Goal: Information Seeking & Learning: Learn about a topic

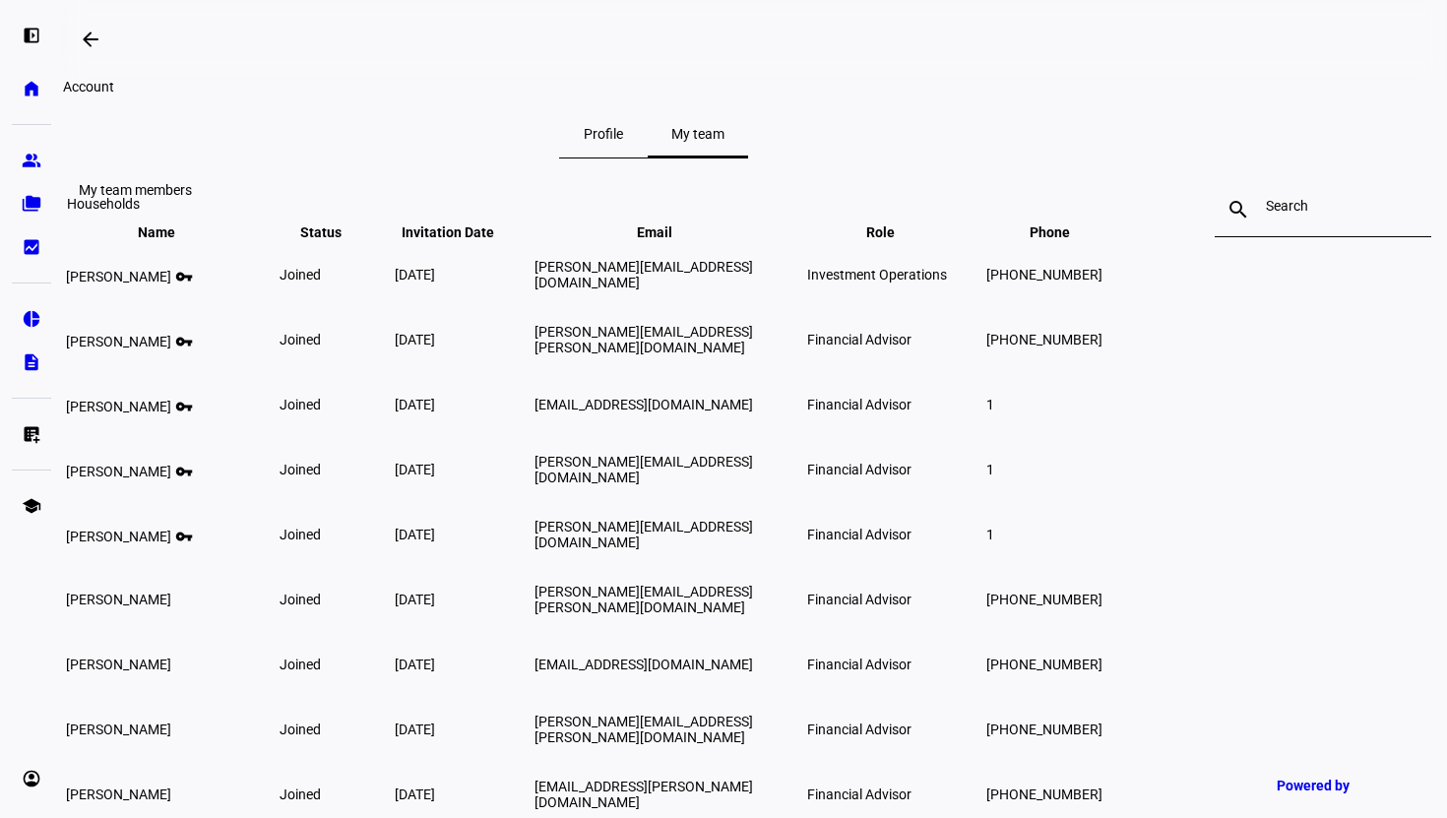
click at [30, 189] on link "folder_copy Households" at bounding box center [31, 203] width 39 height 39
click at [33, 157] on eth-mat-symbol "group" at bounding box center [32, 161] width 20 height 20
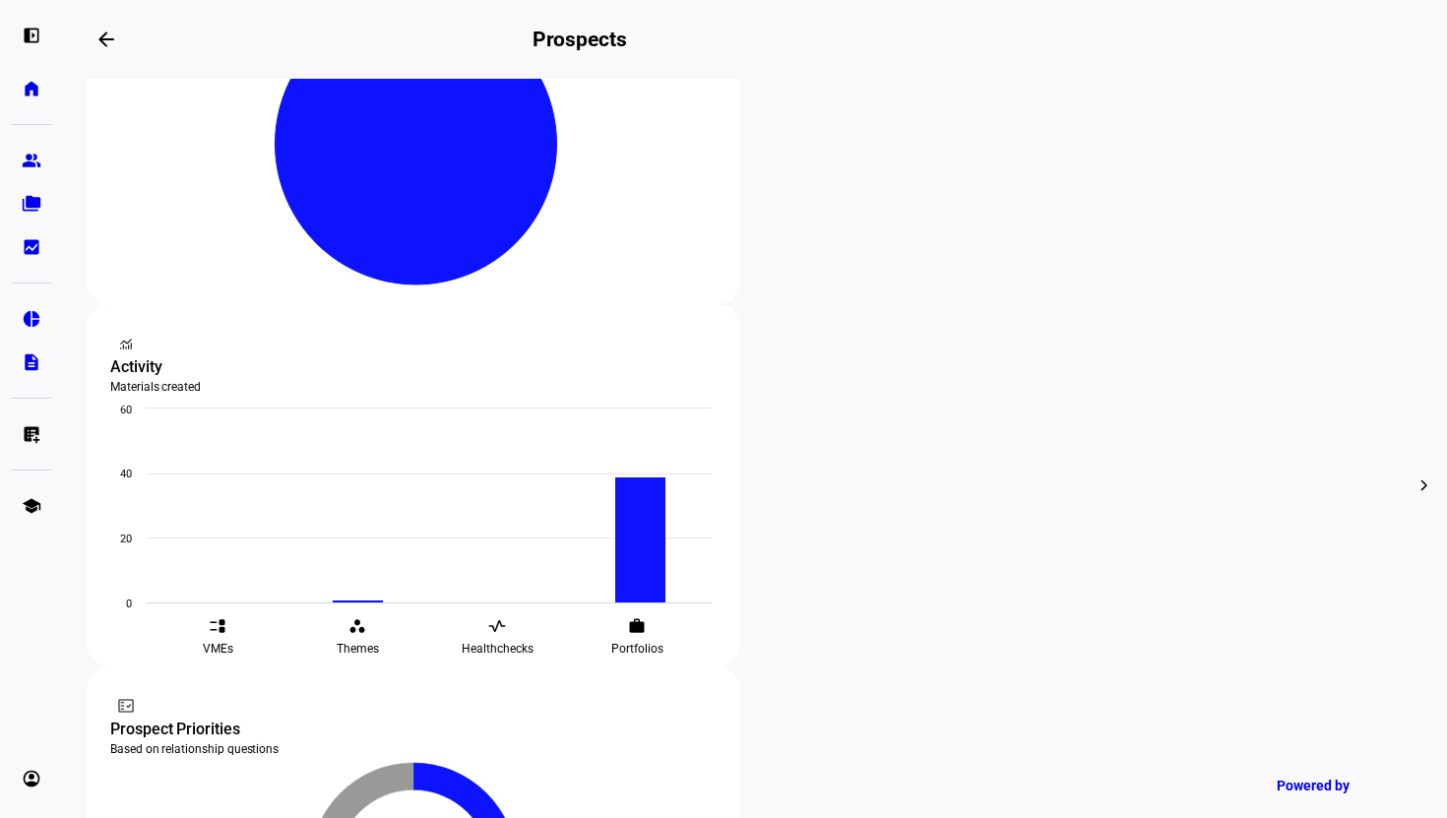
scroll to position [584, 0]
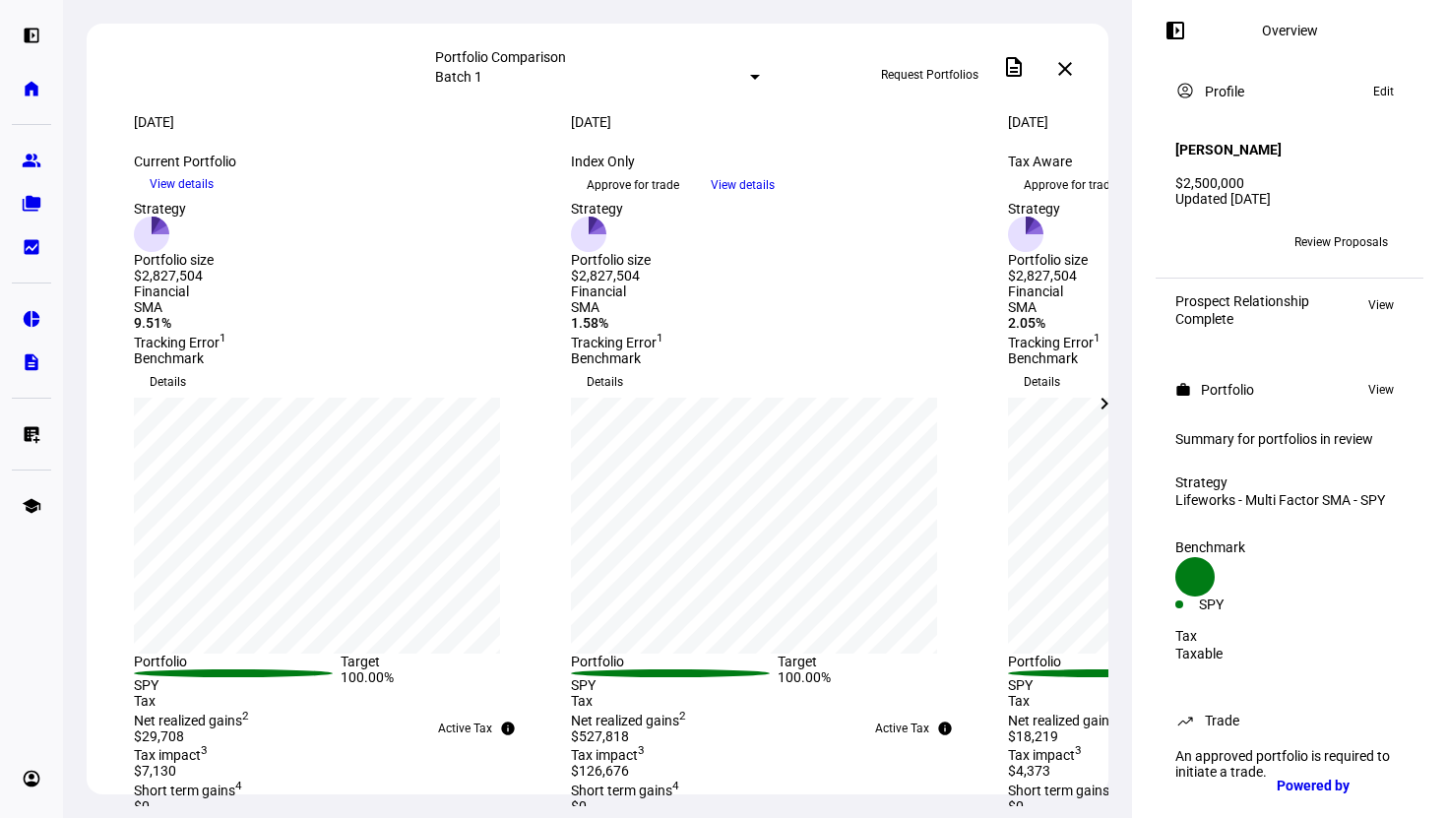
click at [1106, 408] on mat-icon "chevron_right" at bounding box center [1105, 404] width 24 height 24
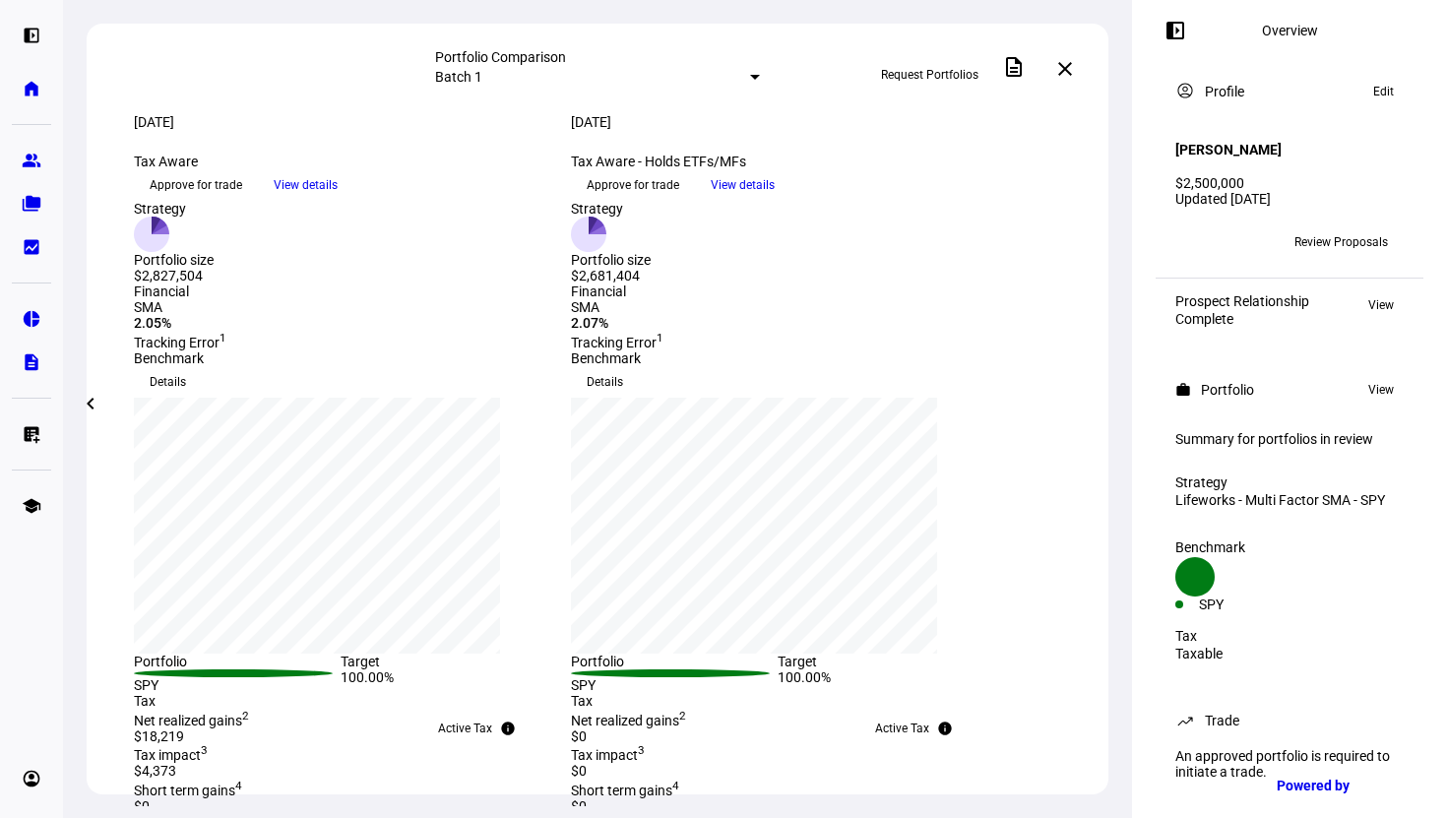
click at [775, 200] on span "View details" at bounding box center [743, 185] width 64 height 30
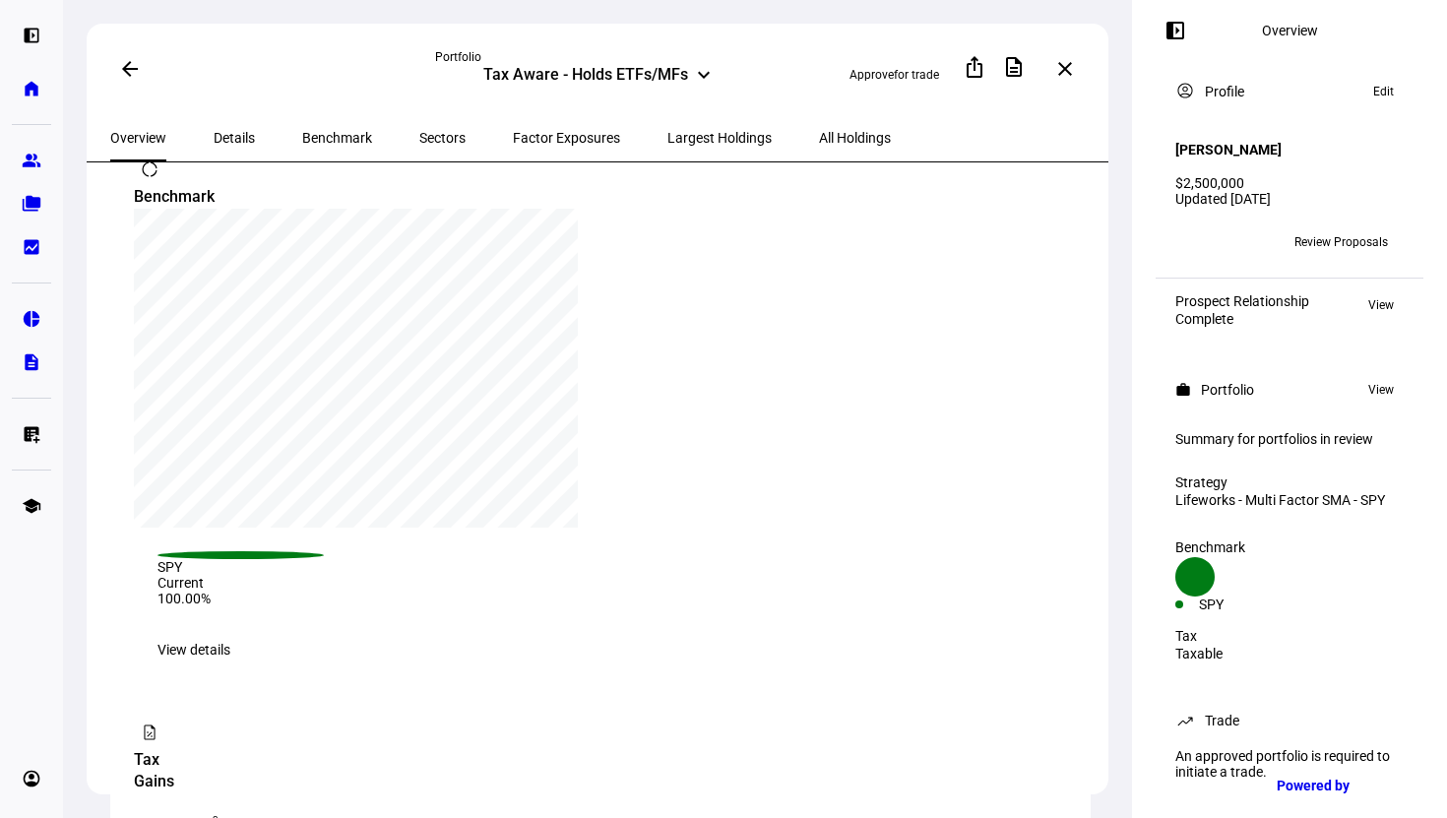
scroll to position [889, 0]
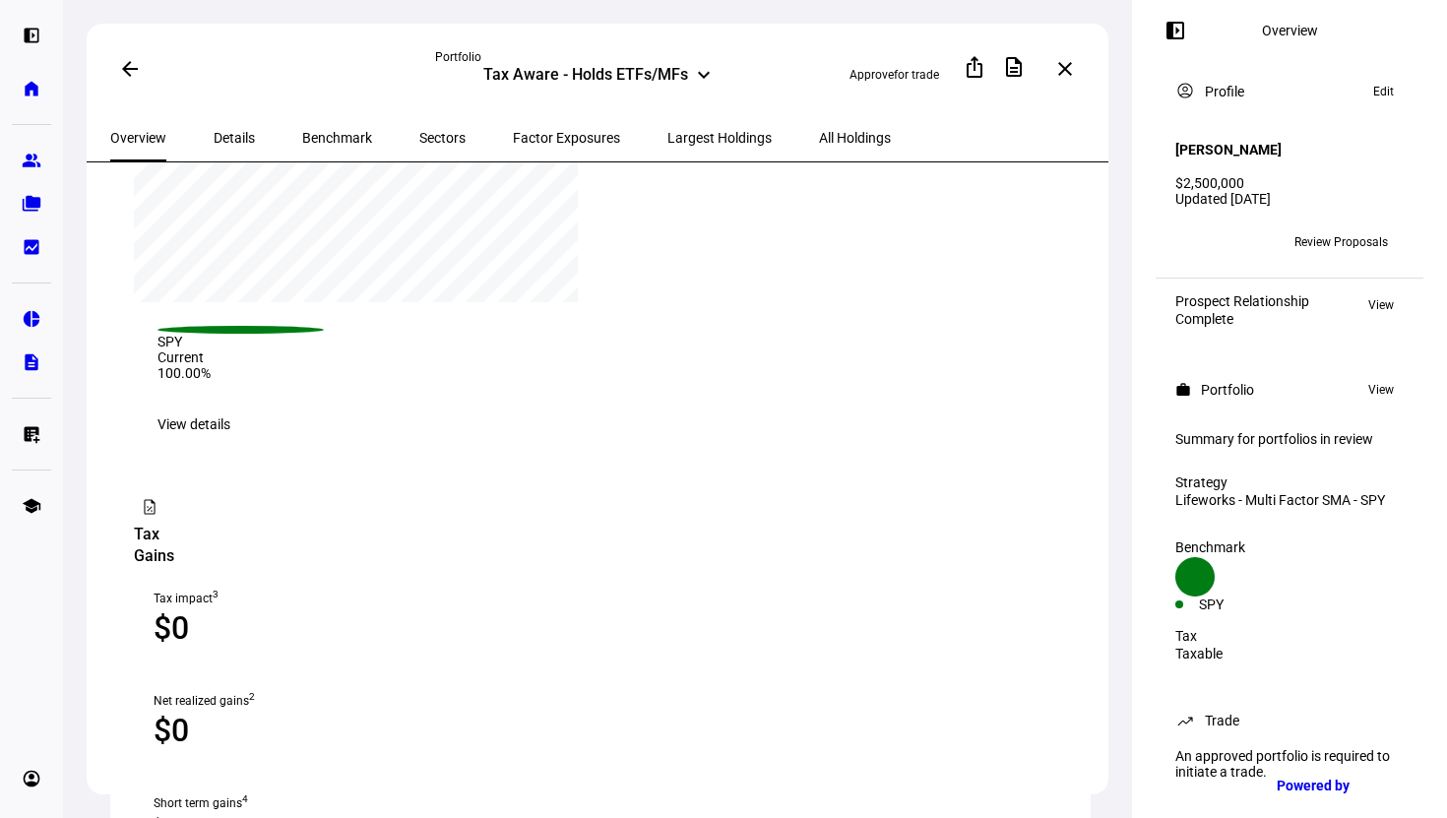
click at [230, 405] on span "View details" at bounding box center [193, 424] width 73 height 39
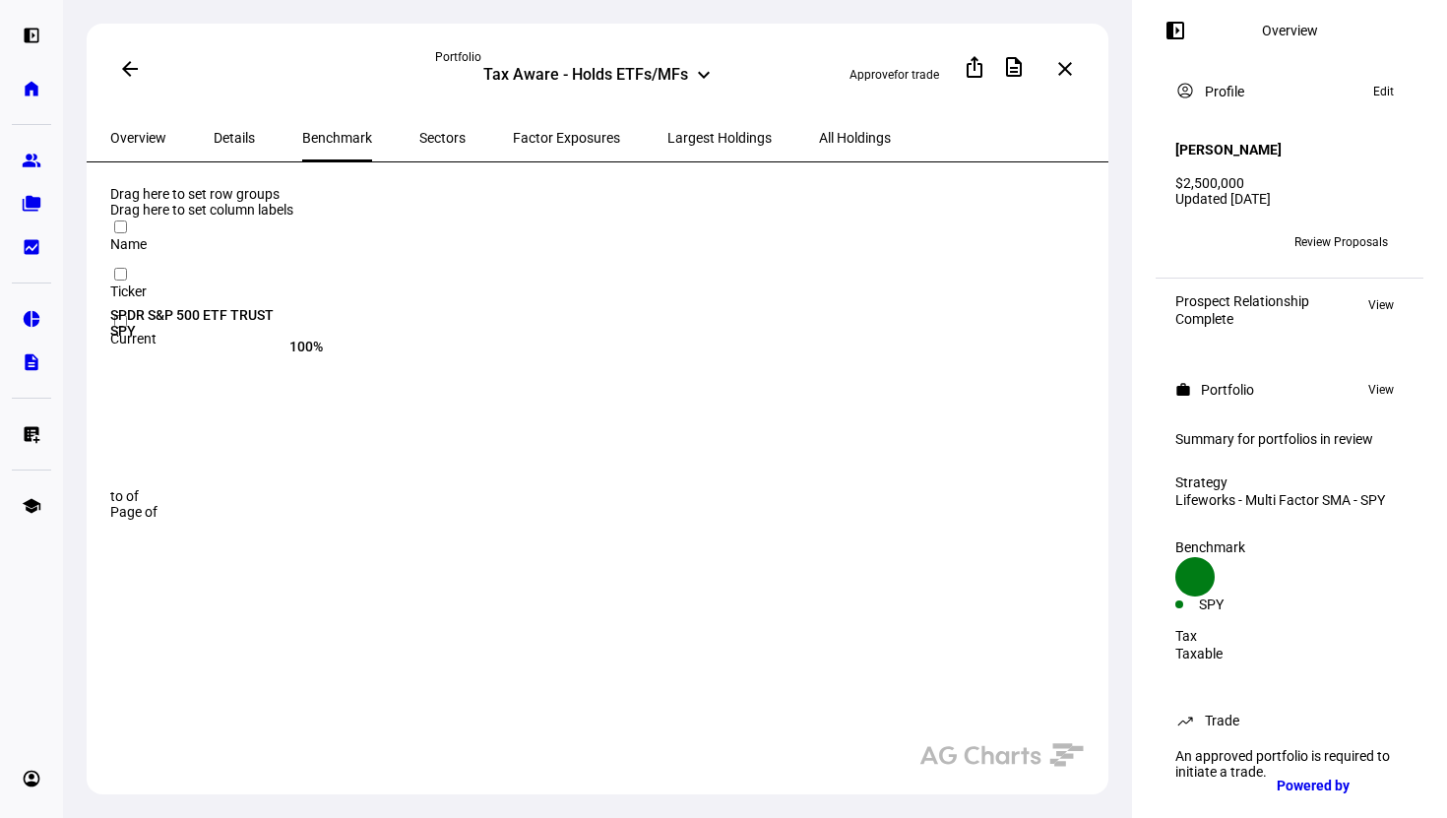
click at [608, 348] on div "SPDR S&P 500 ETF TRUST SPY 100%" at bounding box center [608, 327] width 996 height 41
click at [513, 142] on span "Factor Exposures" at bounding box center [566, 138] width 107 height 14
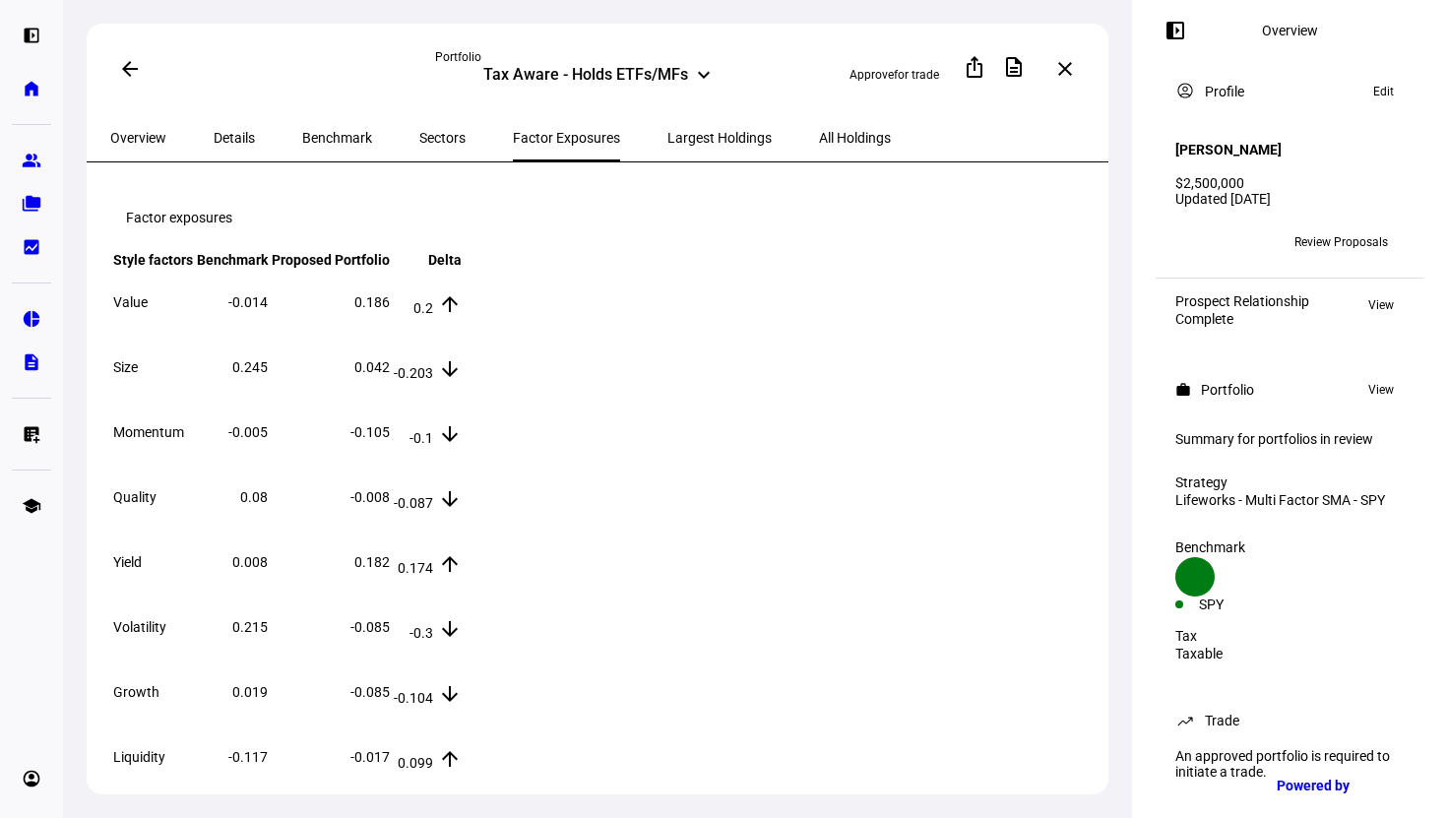
click at [667, 132] on span "Largest Holdings" at bounding box center [719, 138] width 104 height 14
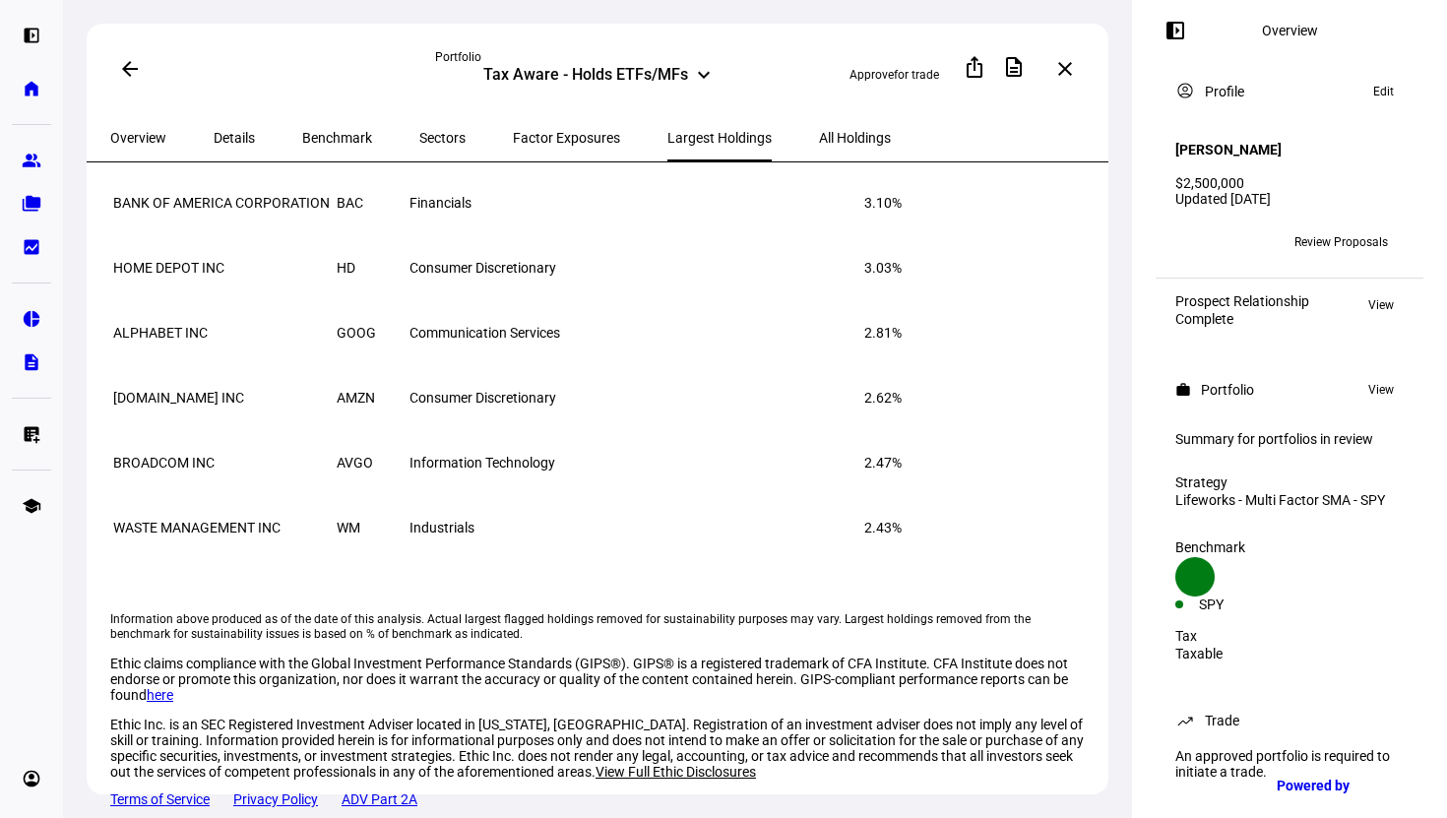
click at [565, 429] on eth-portfolio-v2-largest-holdings "Largest holdings in proposed portfolio Company keyboard_arrow_down keyboard_arr…" at bounding box center [600, 309] width 980 height 996
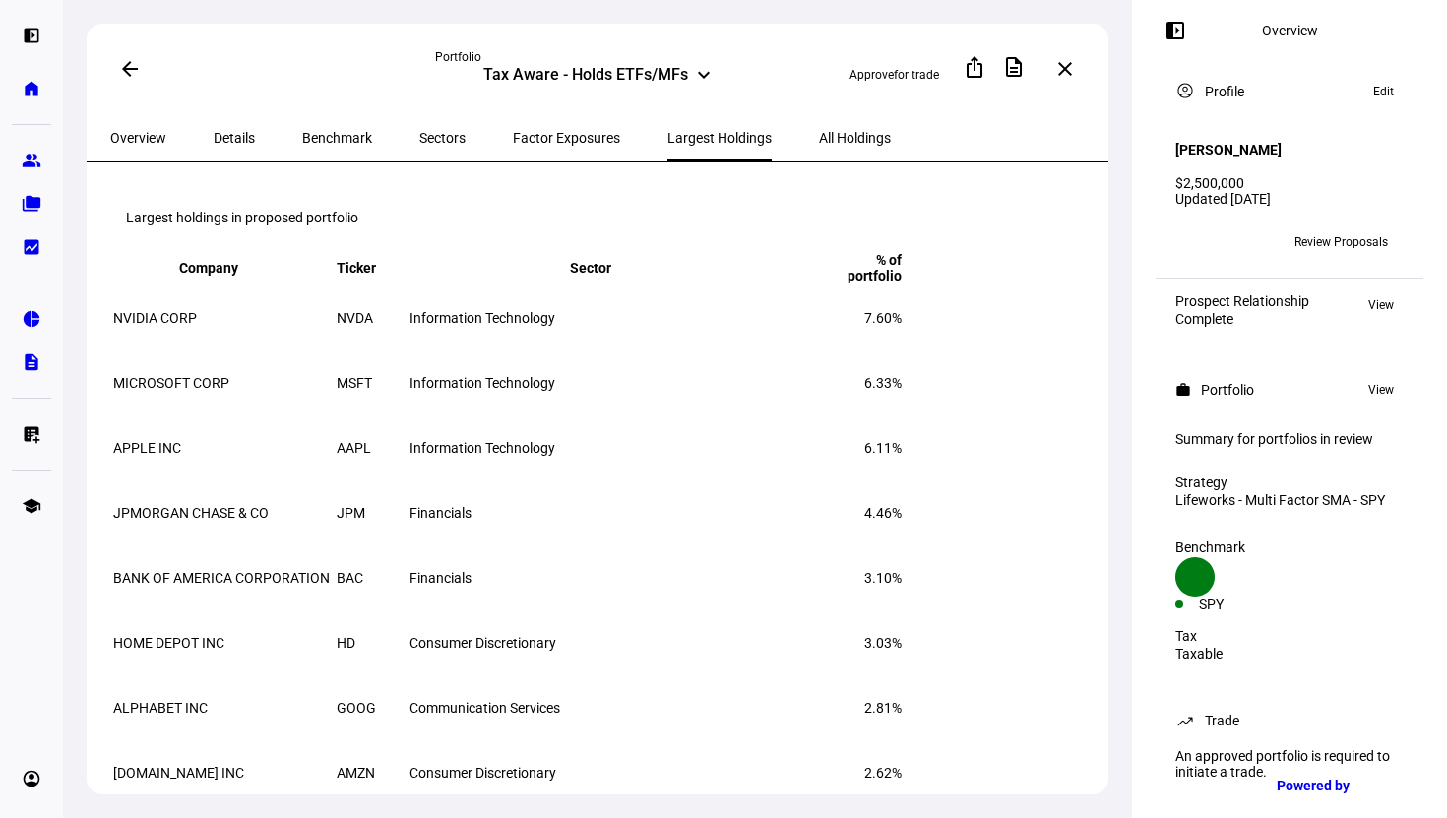
click at [819, 137] on span "All Holdings" at bounding box center [855, 138] width 72 height 14
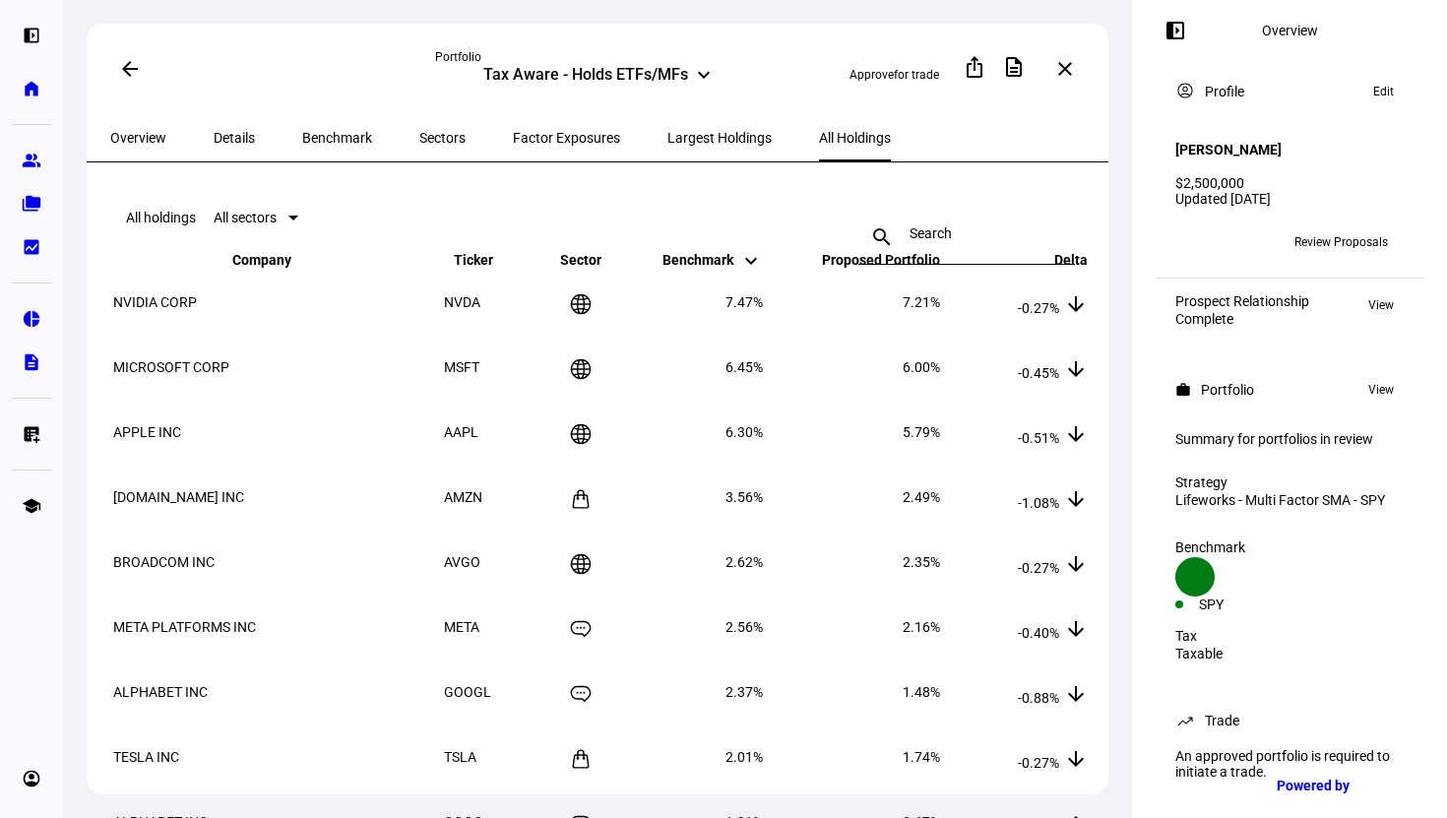
click at [513, 136] on span "Factor Exposures" at bounding box center [566, 138] width 107 height 14
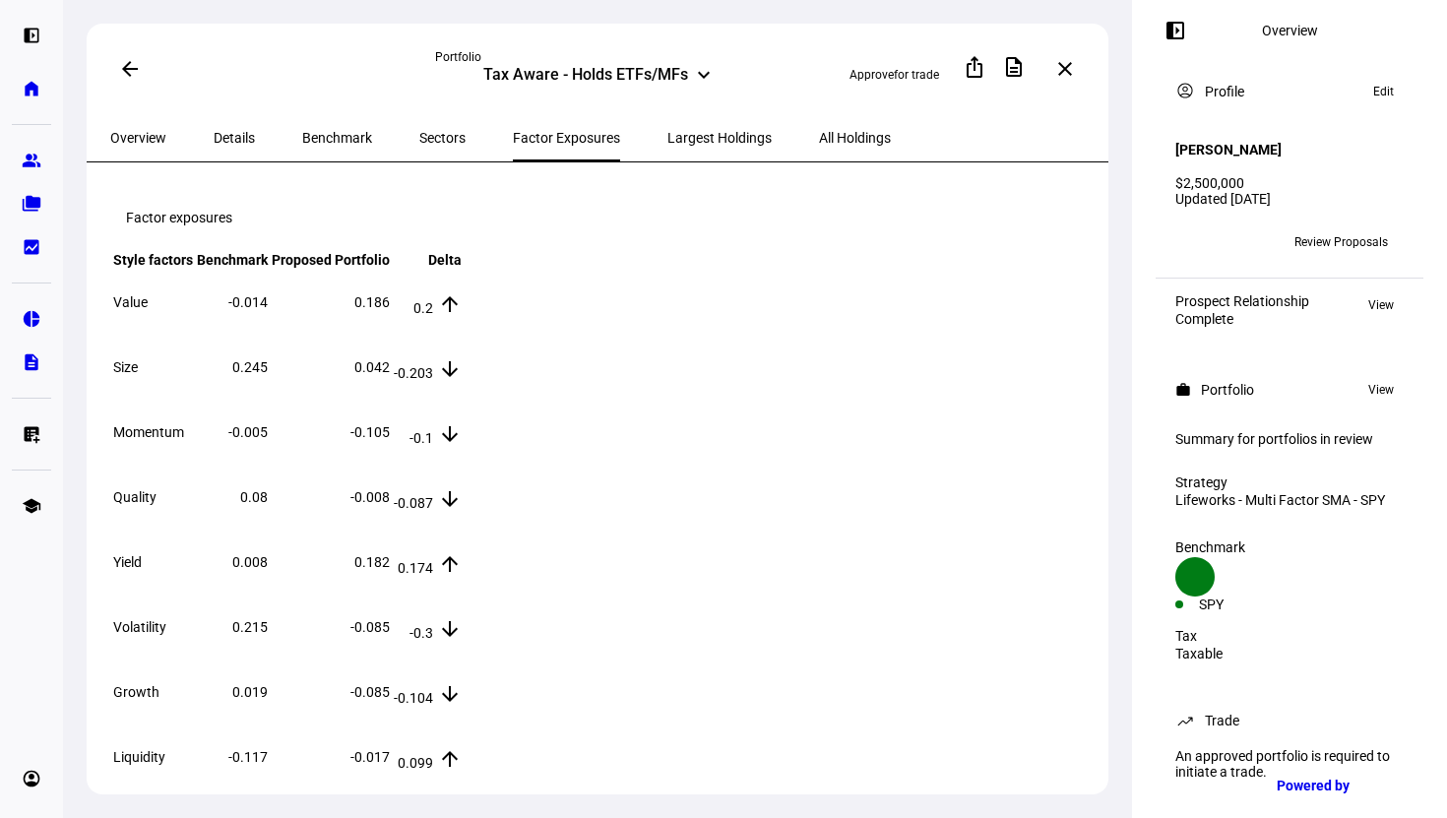
click at [667, 148] on span "Largest Holdings" at bounding box center [719, 137] width 104 height 47
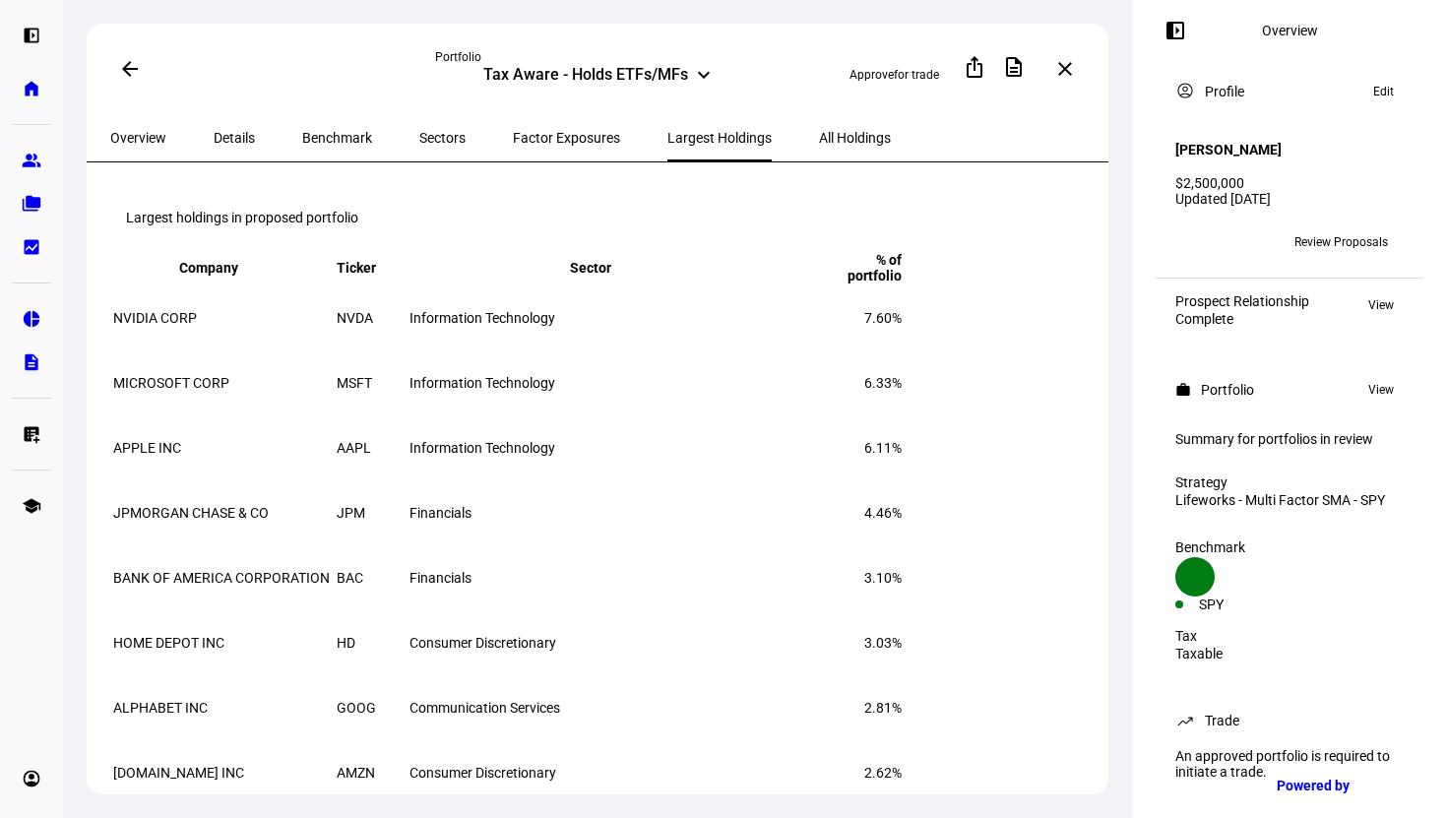
click at [131, 72] on mat-icon "arrow_back" at bounding box center [130, 69] width 24 height 24
click at [143, 131] on span "Overview" at bounding box center [138, 138] width 56 height 14
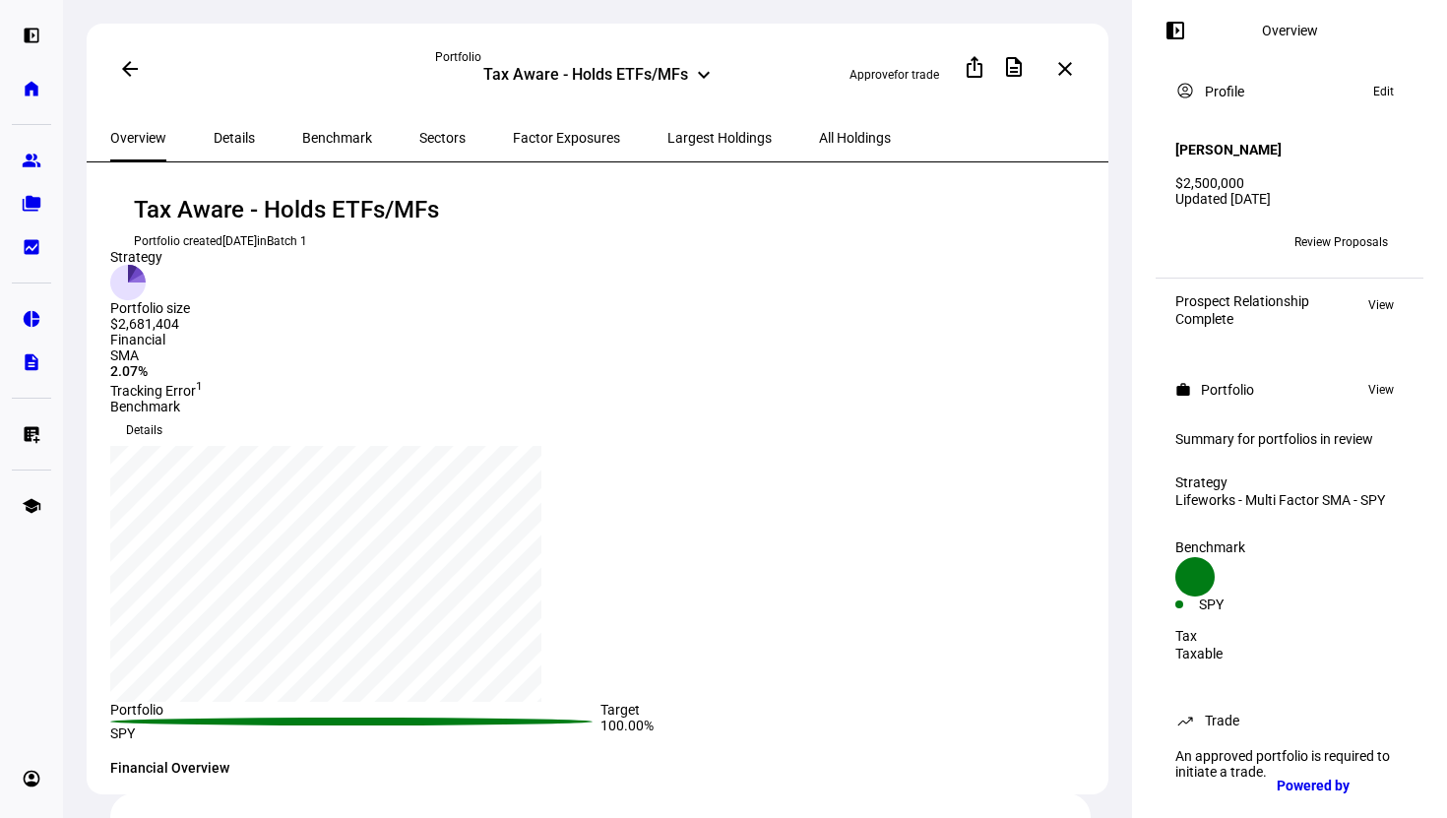
click at [131, 65] on mat-icon "arrow_back" at bounding box center [130, 69] width 24 height 24
